Goal: Transaction & Acquisition: Book appointment/travel/reservation

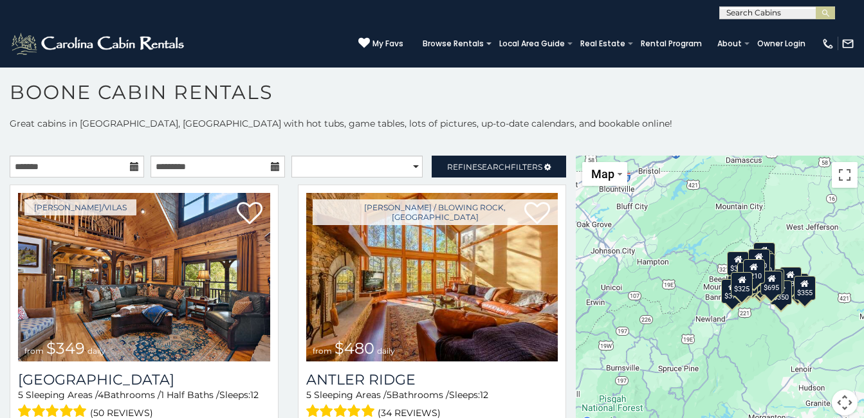
scroll to position [7, 0]
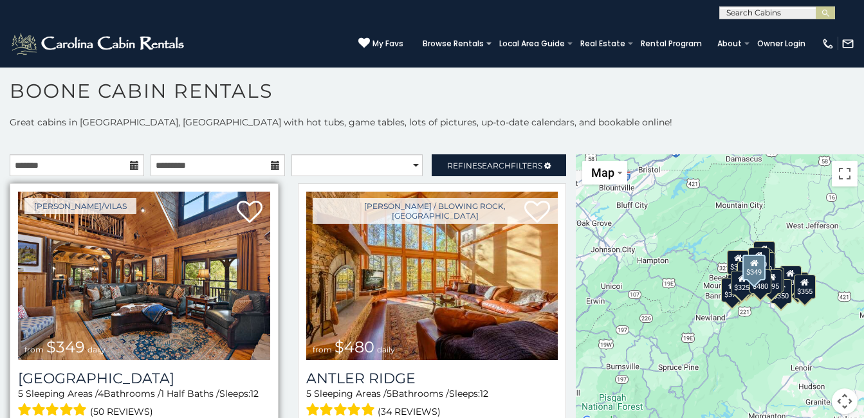
click at [180, 310] on img at bounding box center [144, 276] width 252 height 169
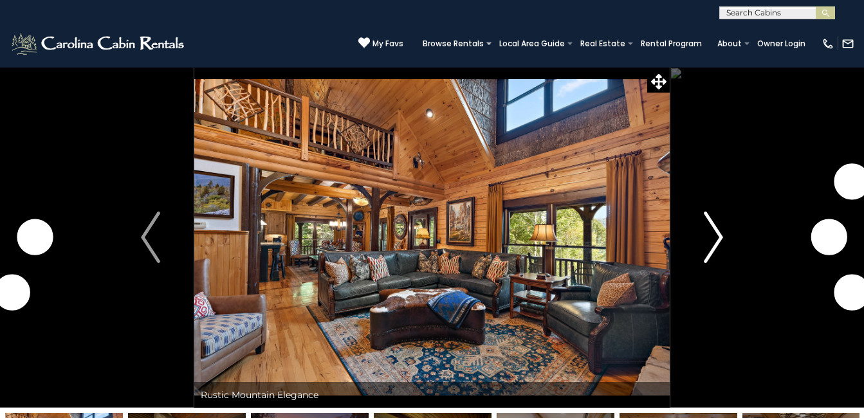
click at [715, 233] on img "Next" at bounding box center [713, 237] width 19 height 51
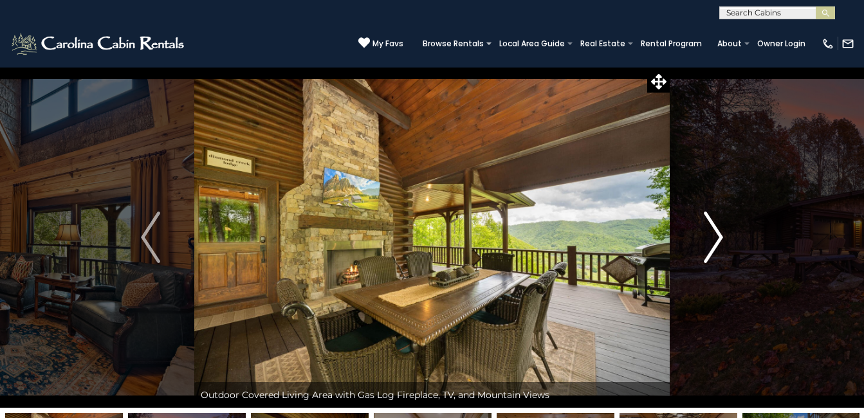
click at [715, 234] on img "Next" at bounding box center [713, 237] width 19 height 51
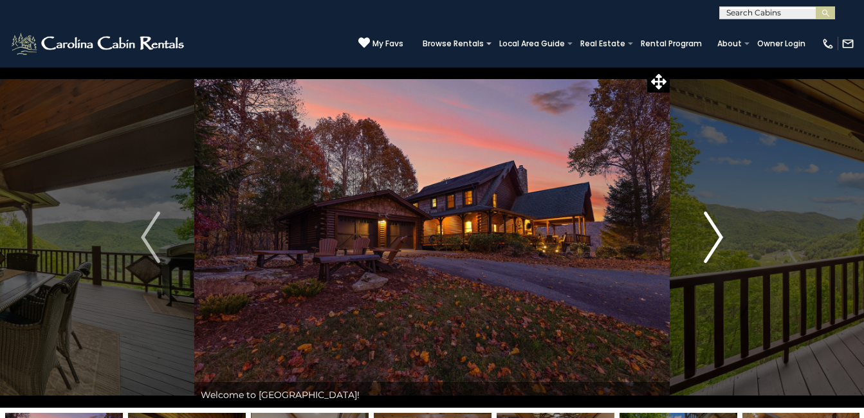
click at [715, 234] on img "Next" at bounding box center [713, 237] width 19 height 51
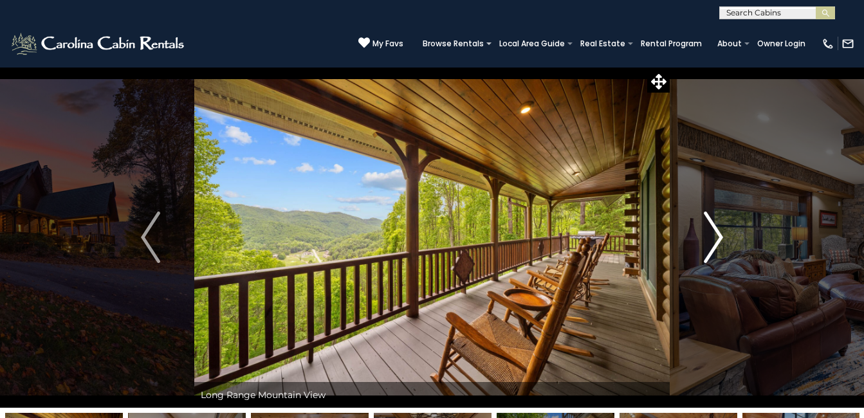
click at [715, 233] on img "Next" at bounding box center [713, 237] width 19 height 51
